Goal: Browse casually: Explore the website without a specific task or goal

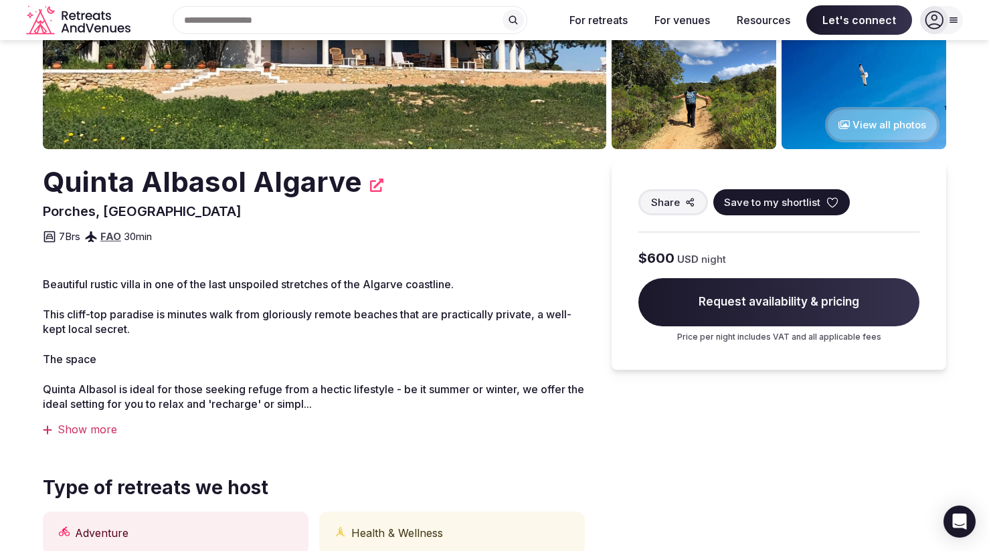
scroll to position [237, 0]
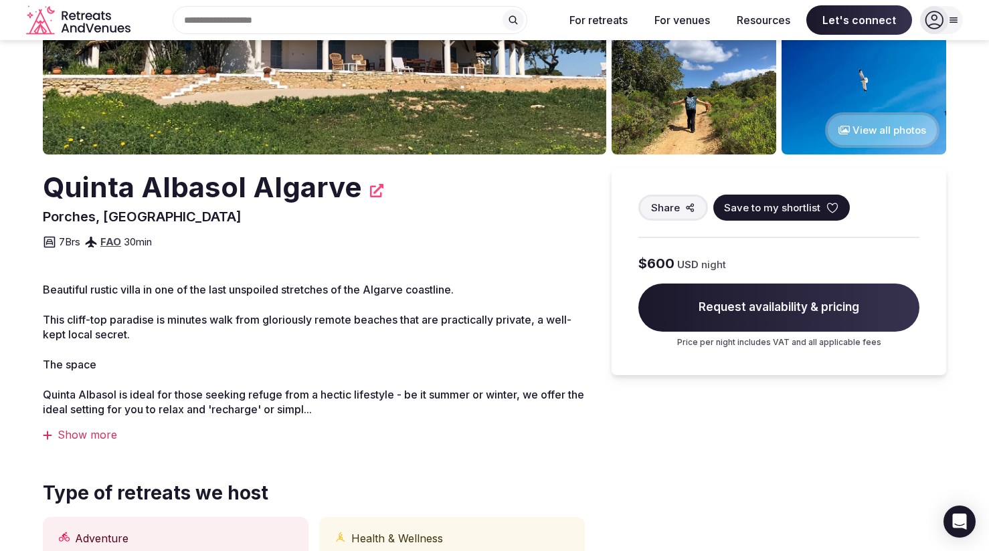
click at [887, 128] on button "View all photos" at bounding box center [882, 129] width 114 height 35
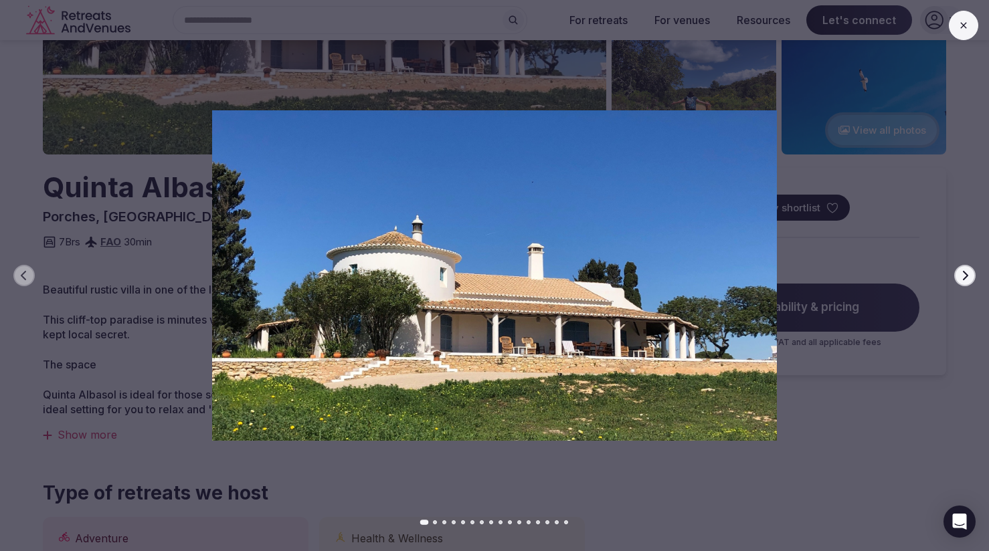
click at [964, 274] on icon "button" at bounding box center [965, 275] width 11 height 11
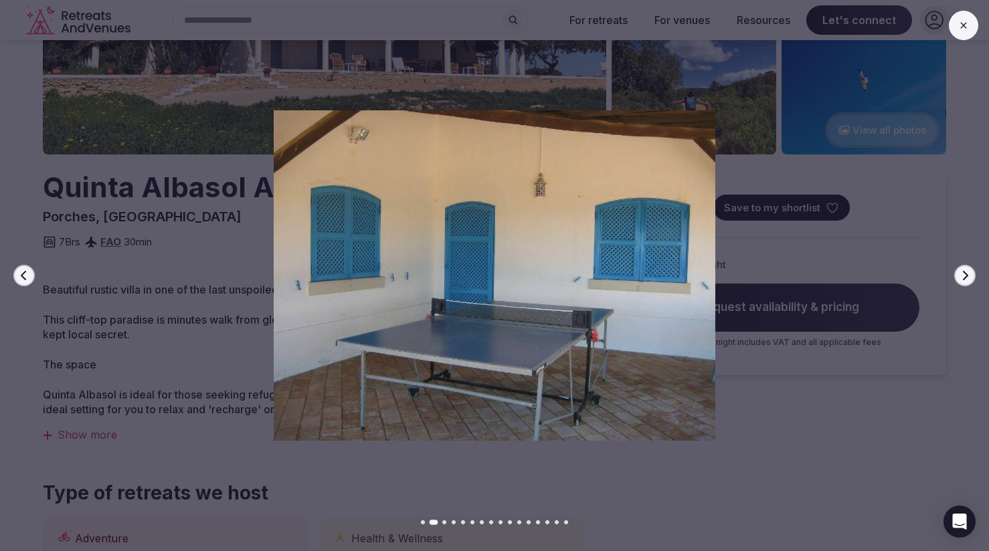
click at [964, 274] on icon "button" at bounding box center [965, 275] width 11 height 11
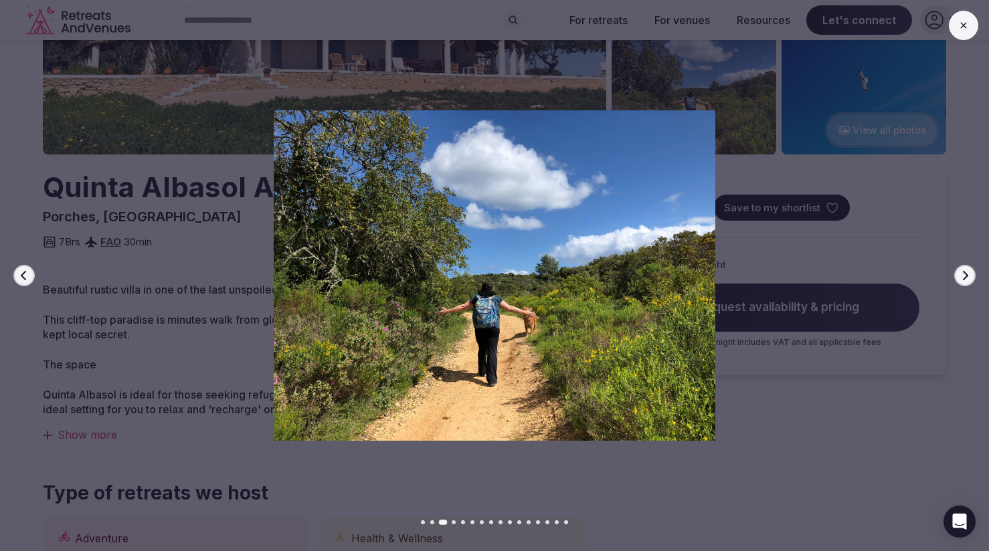
click at [964, 274] on icon "button" at bounding box center [965, 275] width 11 height 11
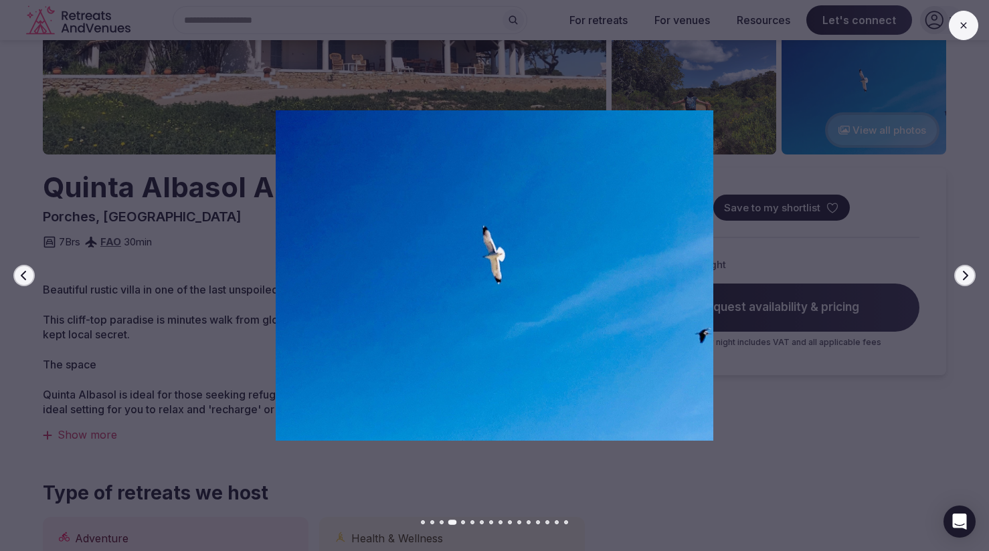
click at [964, 274] on icon "button" at bounding box center [965, 275] width 11 height 11
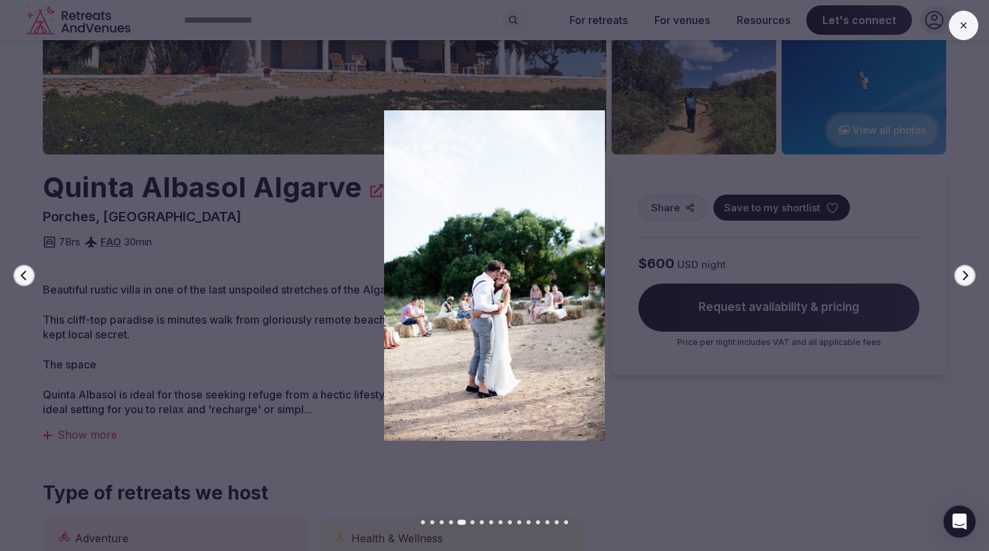
click at [964, 274] on icon "button" at bounding box center [965, 275] width 11 height 11
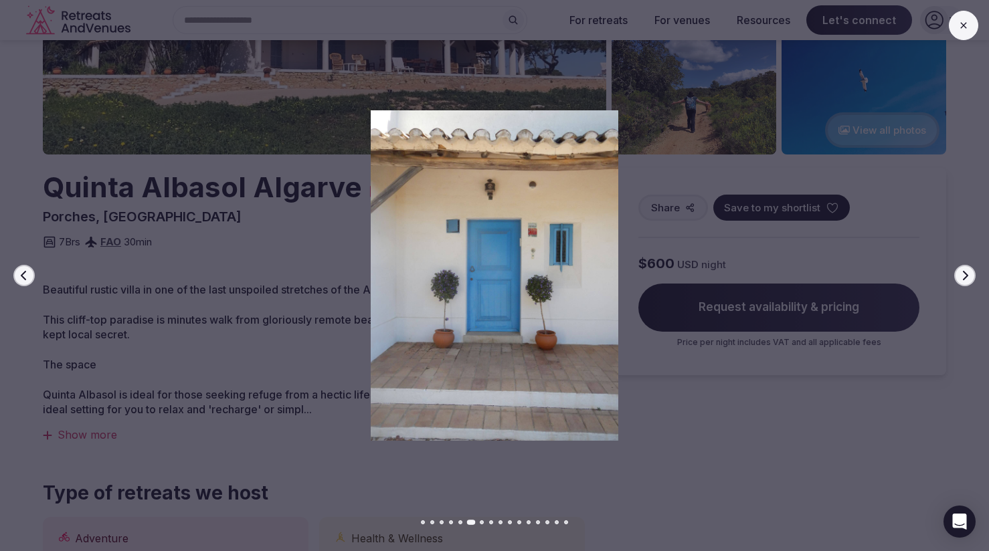
click at [964, 274] on icon "button" at bounding box center [965, 275] width 11 height 11
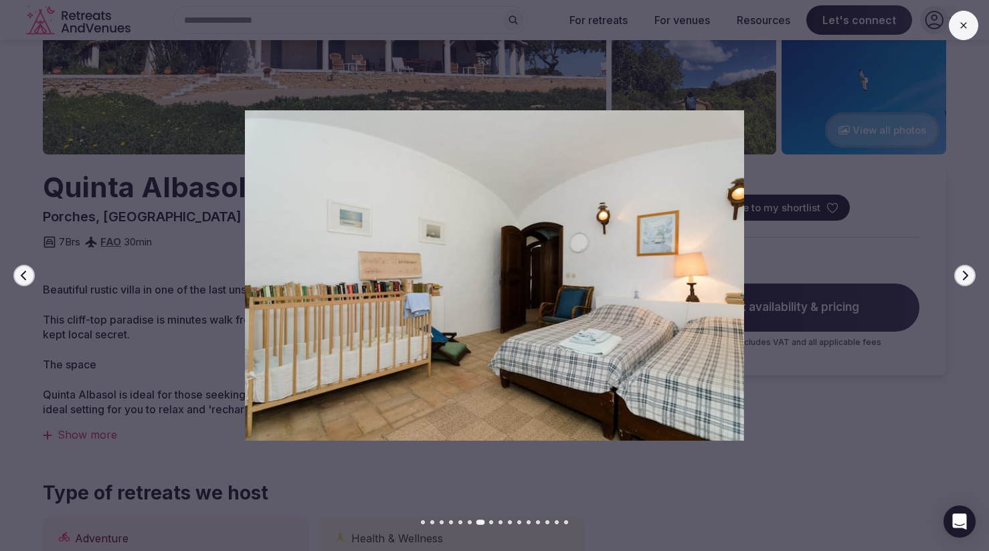
click at [964, 274] on icon "button" at bounding box center [965, 275] width 11 height 11
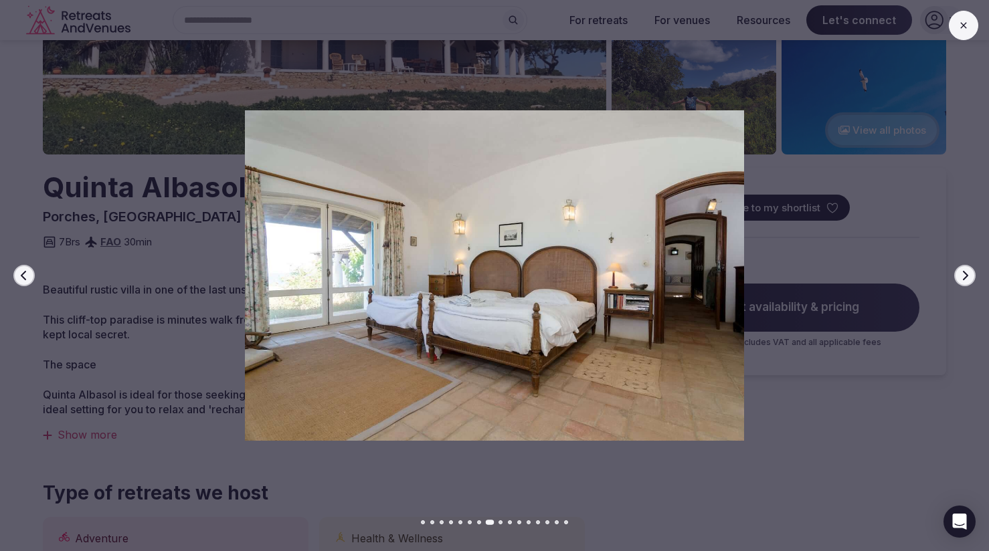
click at [964, 274] on icon "button" at bounding box center [965, 275] width 11 height 11
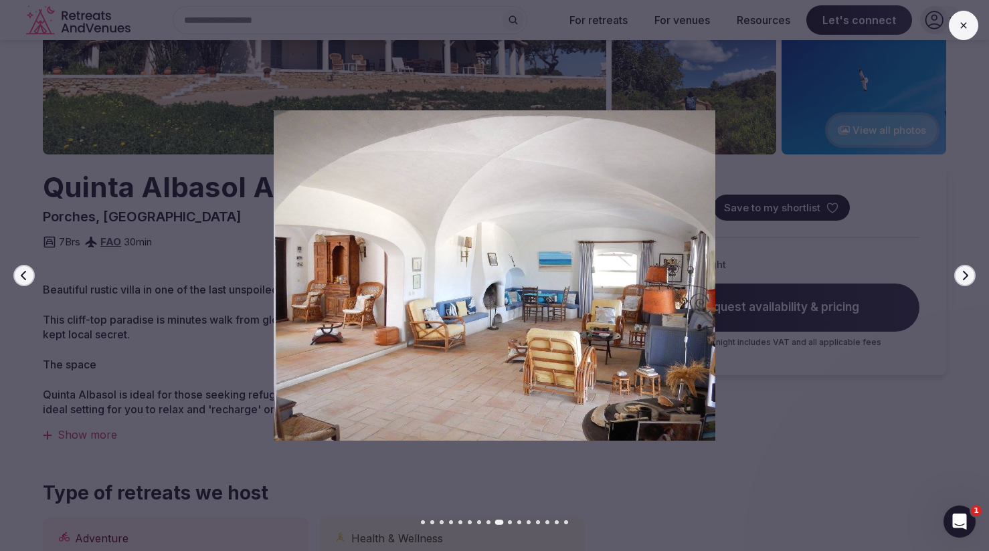
scroll to position [0, 0]
click at [964, 274] on icon "button" at bounding box center [965, 275] width 11 height 11
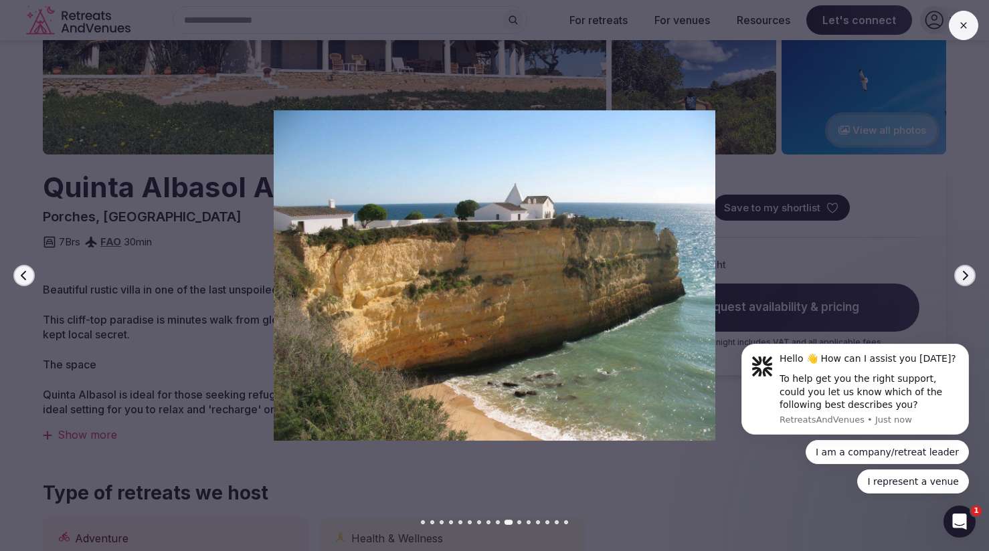
click at [964, 274] on icon "button" at bounding box center [965, 275] width 11 height 11
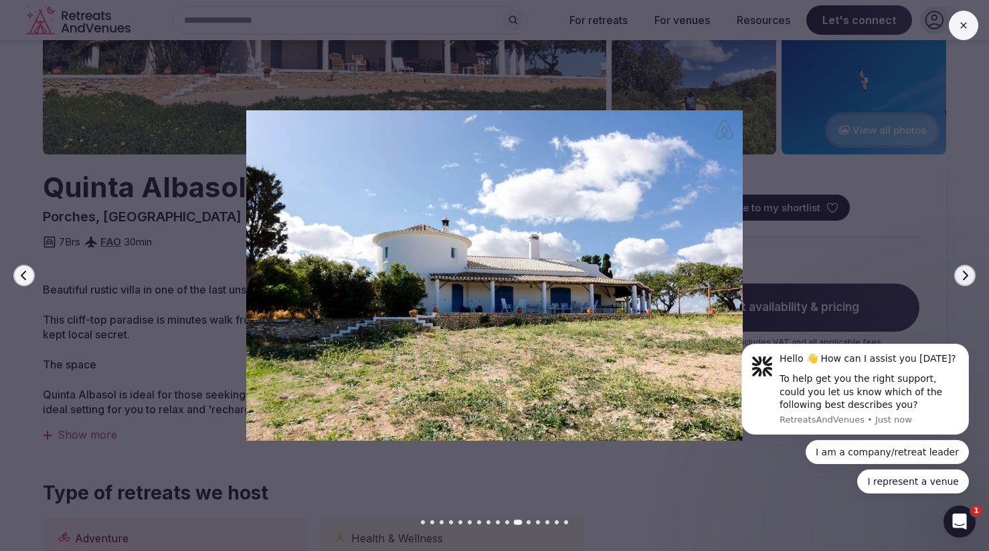
click at [964, 274] on icon "button" at bounding box center [965, 275] width 11 height 11
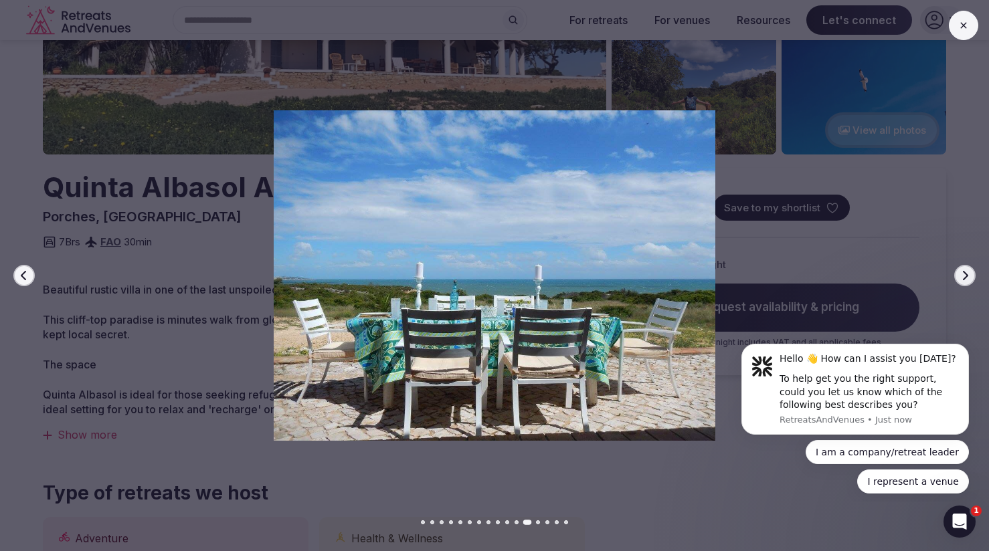
click at [964, 274] on icon "button" at bounding box center [965, 275] width 11 height 11
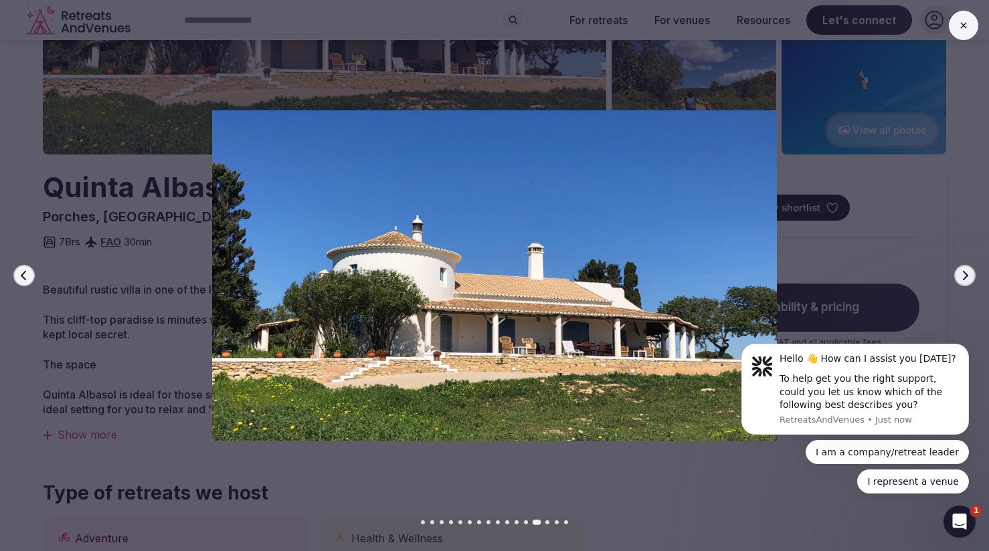
click at [964, 274] on icon "button" at bounding box center [965, 275] width 11 height 11
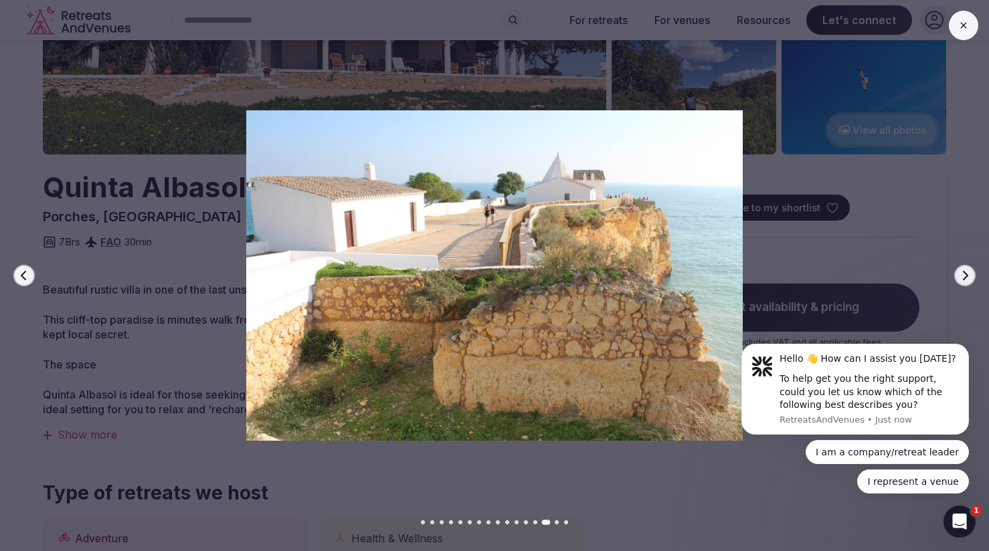
click at [964, 274] on icon "button" at bounding box center [965, 275] width 11 height 11
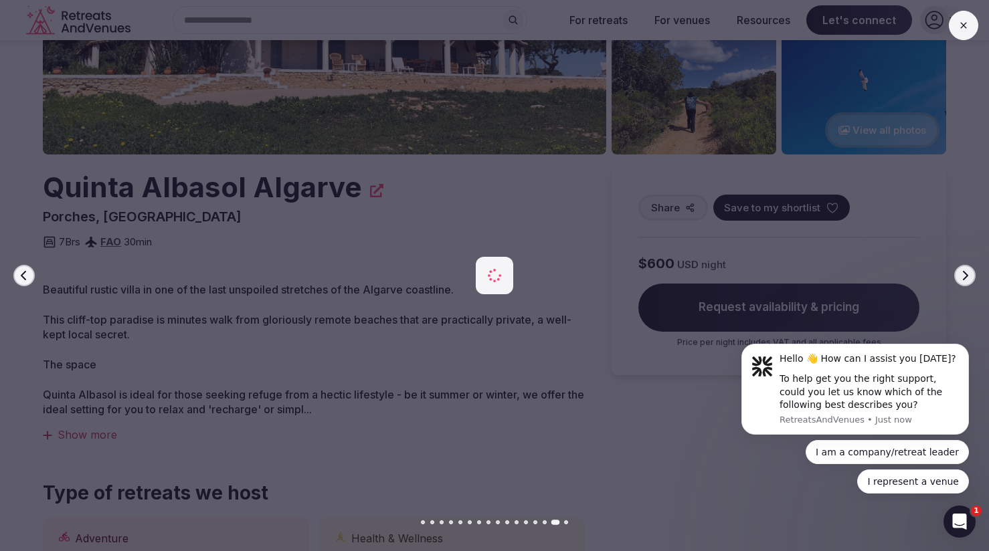
click at [964, 274] on icon "button" at bounding box center [965, 275] width 11 height 11
